Goal: Transaction & Acquisition: Purchase product/service

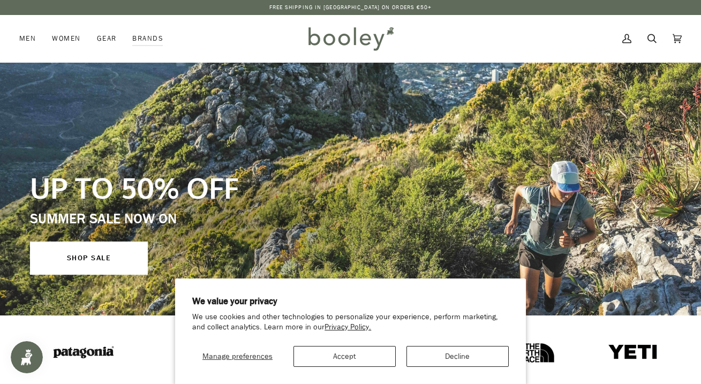
click at [382, 353] on button "Accept" at bounding box center [345, 356] width 102 height 21
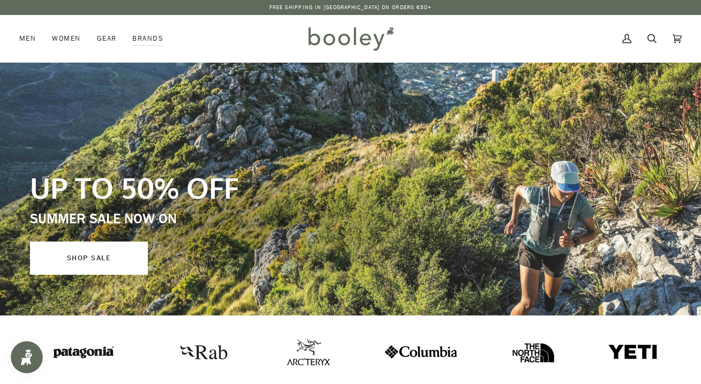
click at [114, 256] on link "SHOP SALE" at bounding box center [89, 258] width 118 height 33
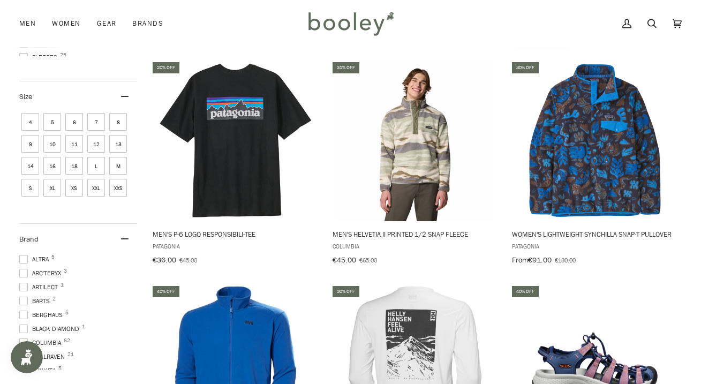
scroll to position [605, 0]
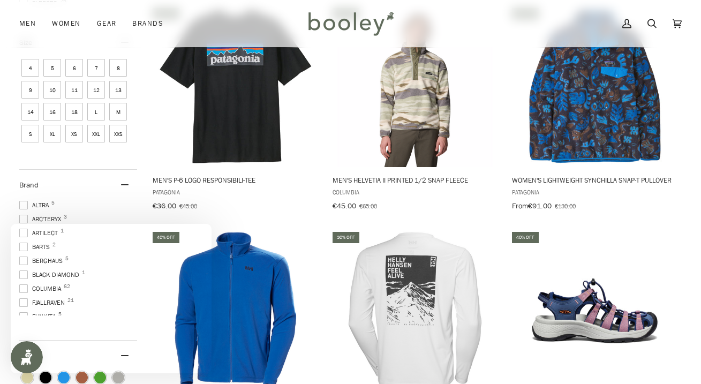
click at [98, 132] on span "XXL" at bounding box center [96, 134] width 18 height 18
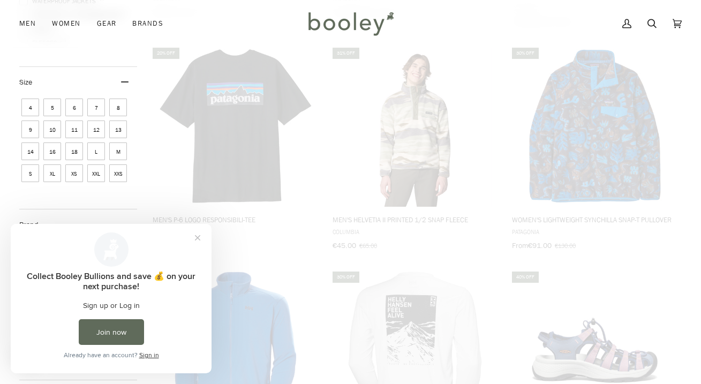
scroll to position [533, 0]
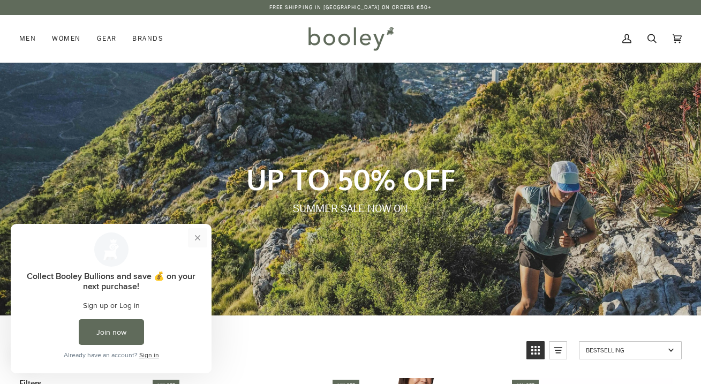
click at [197, 236] on button "Close prompt" at bounding box center [197, 237] width 19 height 19
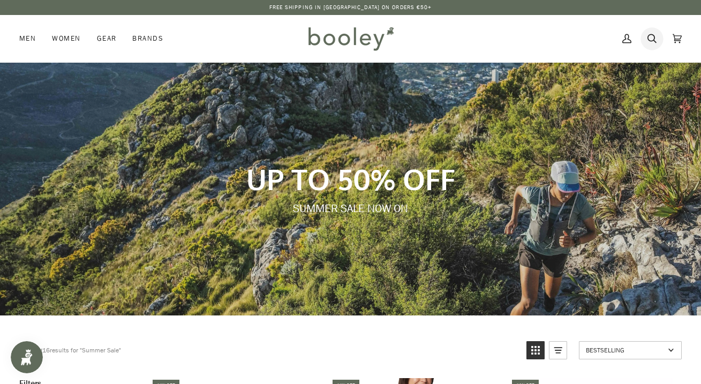
click at [648, 33] on icon at bounding box center [652, 39] width 9 height 16
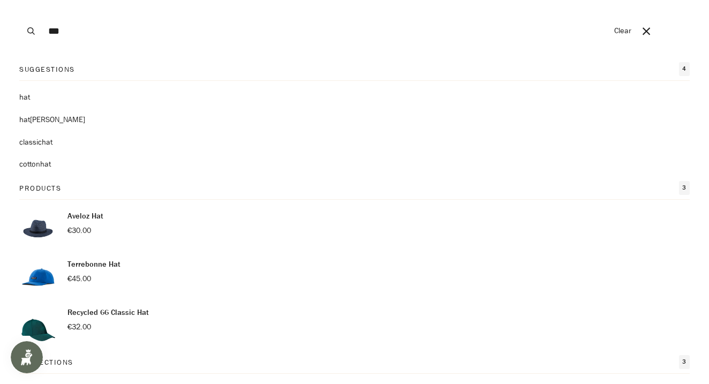
type input "***"
click at [31, 31] on button "Search" at bounding box center [31, 31] width 24 height 62
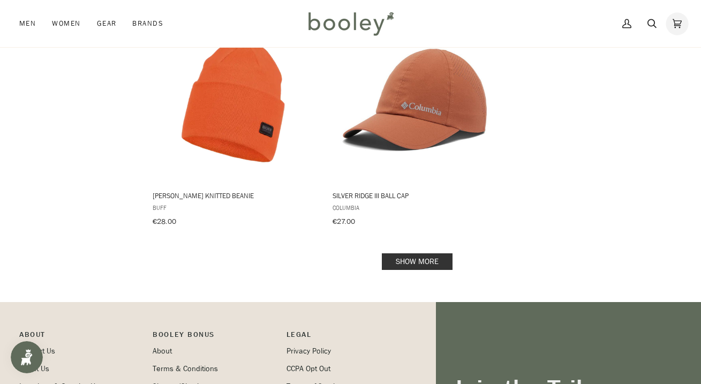
scroll to position [1538, 0]
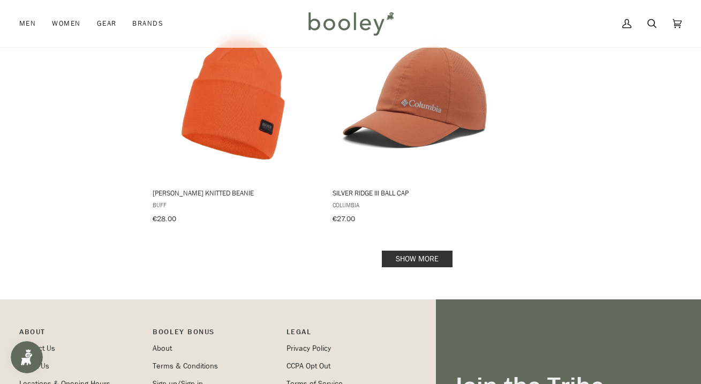
click at [443, 251] on link "Show more" at bounding box center [417, 259] width 71 height 17
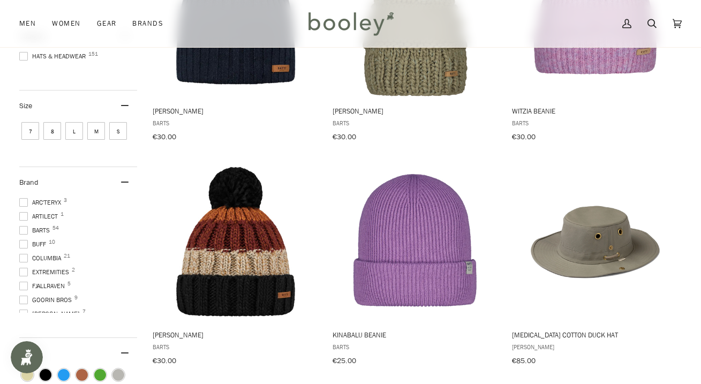
scroll to position [66, 0]
